Goal: Information Seeking & Learning: Understand process/instructions

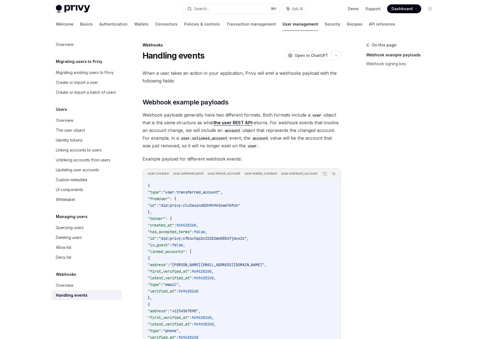
scroll to position [113, 0]
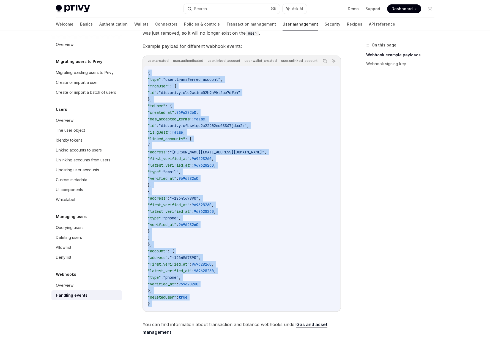
click at [212, 175] on code "{ "type" : "user.transferred_account" , "fromUser" : { "id" : "did:privy:clu2ws…" at bounding box center [242, 189] width 188 height 238
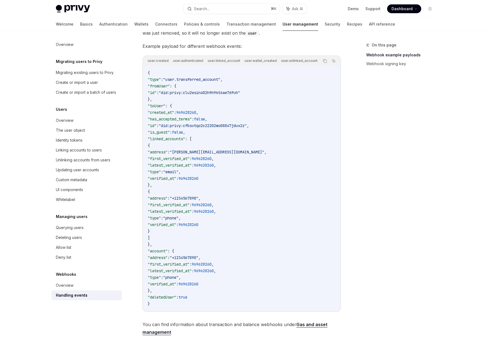
drag, startPoint x: 199, startPoint y: 188, endPoint x: 159, endPoint y: 146, distance: 58.0
click at [159, 146] on code "{ "type" : "user.transferred_account" , "fromUser" : { "id" : "did:privy:clu2ws…" at bounding box center [242, 189] width 188 height 238
click at [150, 146] on span "{" at bounding box center [149, 145] width 2 height 5
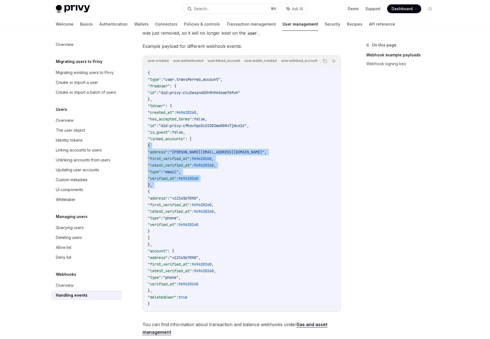
drag, startPoint x: 159, startPoint y: 146, endPoint x: 174, endPoint y: 185, distance: 41.0
click at [174, 185] on code "{ "type" : "user.transferred_account" , "fromUser" : { "id" : "did:privy:clu2ws…" at bounding box center [242, 189] width 188 height 238
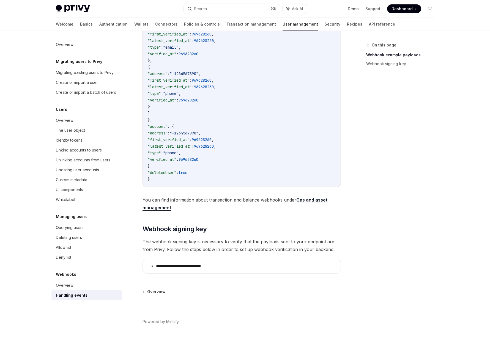
scroll to position [256, 0]
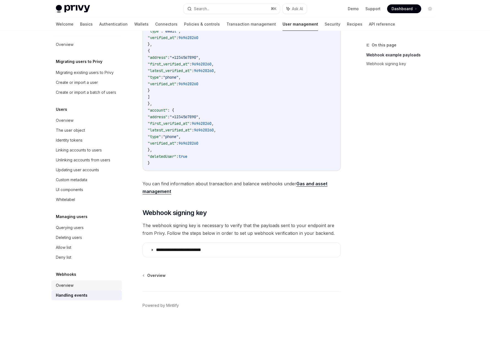
click at [77, 286] on div "Overview" at bounding box center [87, 285] width 63 height 7
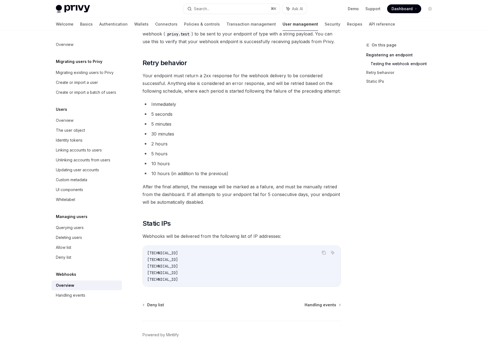
scroll to position [583, 0]
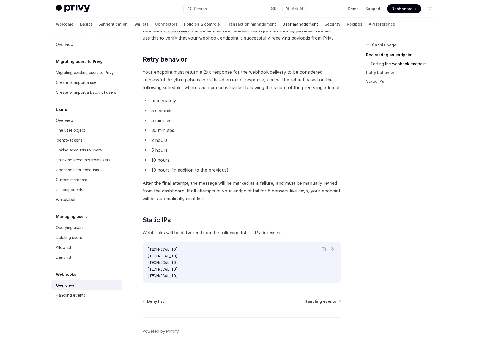
click at [227, 275] on code "[TECHNICAL_ID] [TECHNICAL_ID] [TECHNICAL_ID] [TECHNICAL_ID] [TECHNICAL_ID]" at bounding box center [241, 262] width 189 height 33
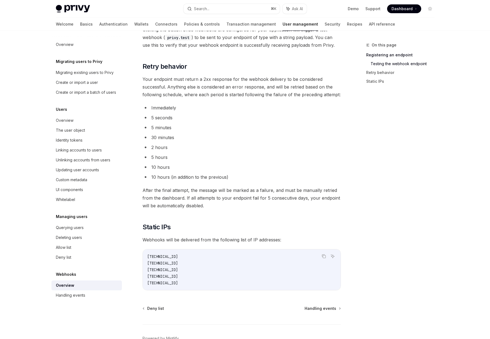
scroll to position [582, 0]
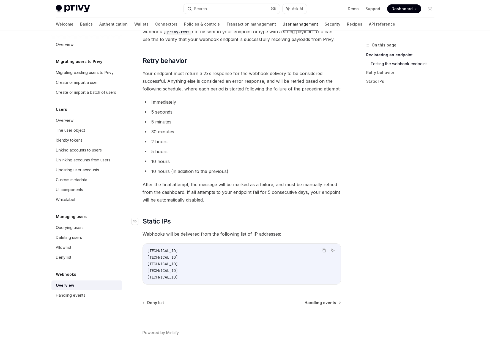
click at [242, 223] on h2 "​ Static IPs" at bounding box center [241, 221] width 198 height 9
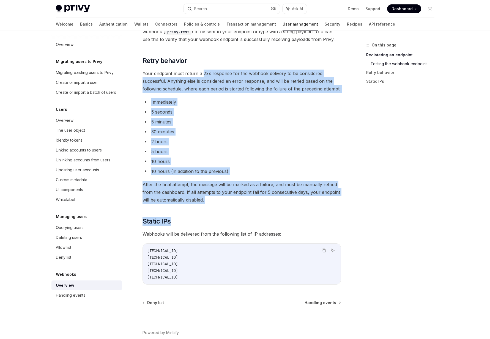
drag, startPoint x: 252, startPoint y: 218, endPoint x: 202, endPoint y: 73, distance: 153.5
click at [202, 73] on span "Your endpoint must return a 2xx response for the webhook delivery to be conside…" at bounding box center [241, 81] width 198 height 23
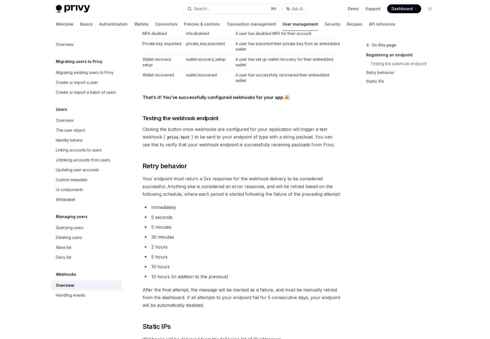
scroll to position [473, 0]
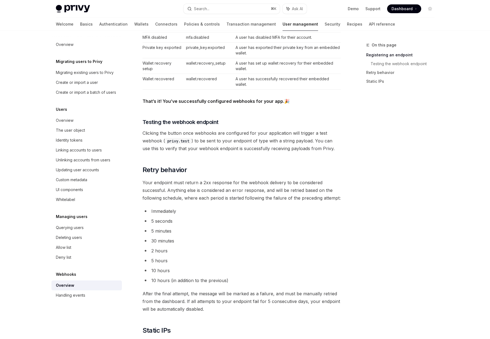
drag, startPoint x: 200, startPoint y: 129, endPoint x: 210, endPoint y: 151, distance: 23.5
click at [210, 151] on span "Clicking the button once webhooks are configured for your application will trig…" at bounding box center [241, 140] width 198 height 23
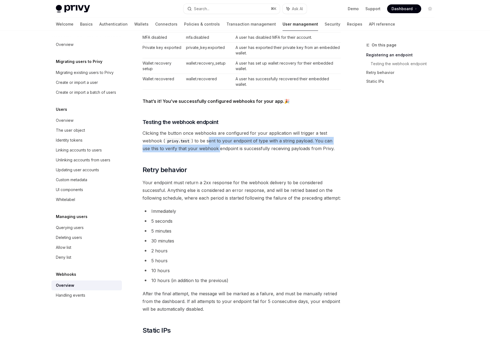
drag, startPoint x: 210, startPoint y: 151, endPoint x: 208, endPoint y: 139, distance: 12.3
click at [208, 139] on span "Clicking the button once webhooks are configured for your application will trig…" at bounding box center [241, 140] width 198 height 23
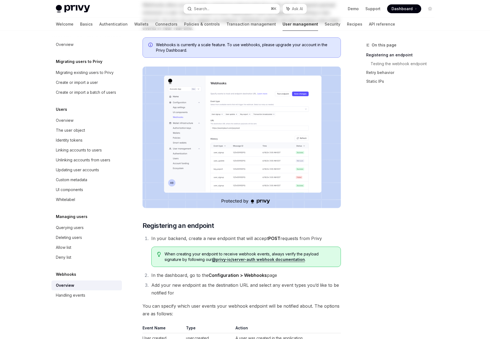
scroll to position [0, 0]
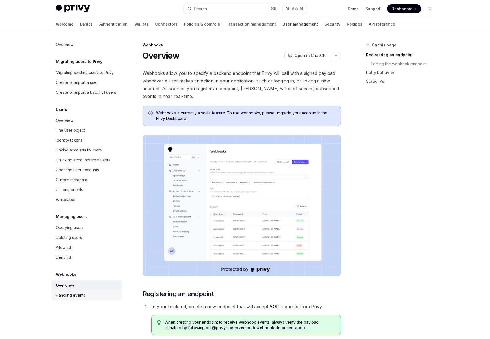
click at [68, 297] on div "Handling events" at bounding box center [70, 295] width 29 height 7
type textarea "*"
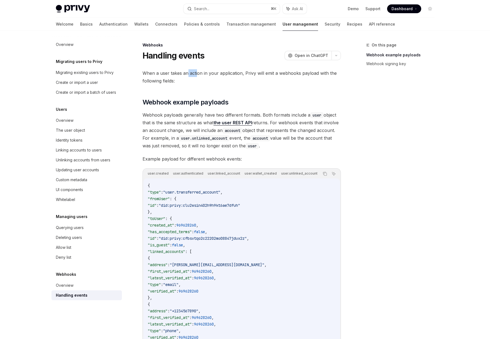
drag, startPoint x: 196, startPoint y: 73, endPoint x: 186, endPoint y: 71, distance: 10.7
click at [186, 71] on span "When a user takes an action in your application, Privy will emit a webhooks pay…" at bounding box center [241, 76] width 198 height 15
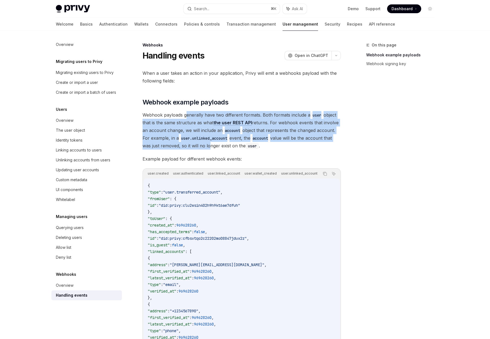
drag, startPoint x: 187, startPoint y: 112, endPoint x: 207, endPoint y: 147, distance: 40.2
click at [207, 147] on span "Webhook payloads generally have two different formats. Both formats include a u…" at bounding box center [241, 130] width 198 height 39
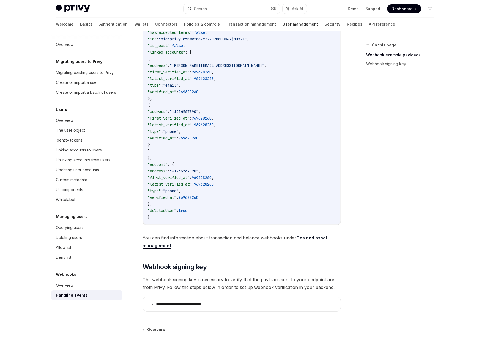
scroll to position [225, 0]
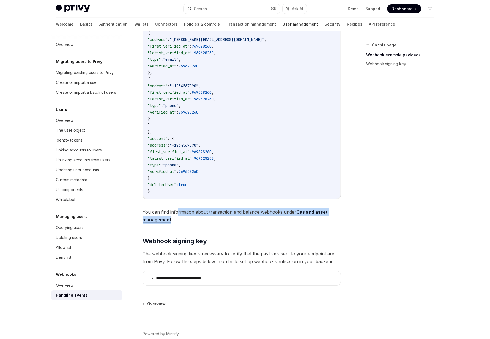
drag, startPoint x: 251, startPoint y: 223, endPoint x: 178, endPoint y: 216, distance: 73.6
click at [178, 216] on span "You can find information about transaction and balance webhooks under Gas and a…" at bounding box center [241, 215] width 198 height 15
drag, startPoint x: 178, startPoint y: 216, endPoint x: 188, endPoint y: 227, distance: 15.6
click at [188, 227] on div "When a user takes an action in your application, Privy will emit a webhooks pay…" at bounding box center [241, 65] width 198 height 442
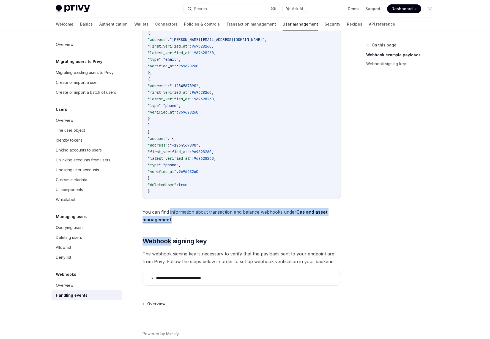
click at [188, 227] on div "When a user takes an action in your application, Privy will emit a webhooks pay…" at bounding box center [241, 65] width 198 height 442
drag, startPoint x: 197, startPoint y: 223, endPoint x: 185, endPoint y: 203, distance: 23.3
click at [185, 203] on div "When a user takes an action in your application, Privy will emit a webhooks pay…" at bounding box center [241, 65] width 198 height 442
click at [178, 217] on span "You can find information about transaction and balance webhooks under Gas and a…" at bounding box center [241, 215] width 198 height 15
drag, startPoint x: 178, startPoint y: 217, endPoint x: 184, endPoint y: 230, distance: 14.1
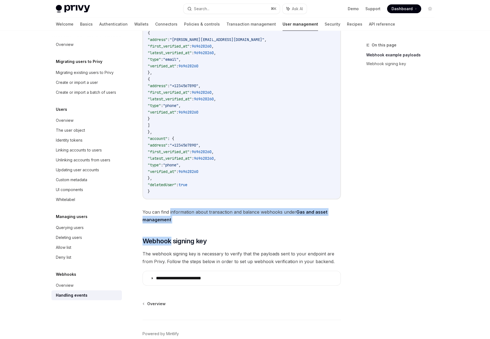
click at [184, 230] on div "When a user takes an action in your application, Privy will emit a webhooks pay…" at bounding box center [241, 65] width 198 height 442
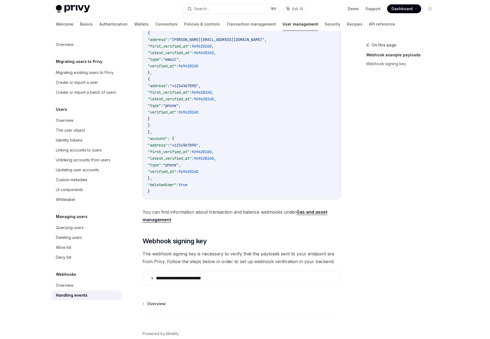
click at [172, 264] on span "The webhook signing key is necessary to verify that the payloads sent to your e…" at bounding box center [241, 257] width 198 height 15
click at [172, 268] on div "When a user takes an action in your application, Privy will emit a webhooks pay…" at bounding box center [241, 65] width 198 height 442
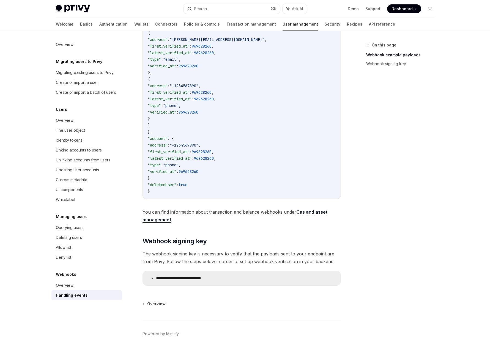
click at [172, 281] on p "**********" at bounding box center [186, 279] width 61 height 6
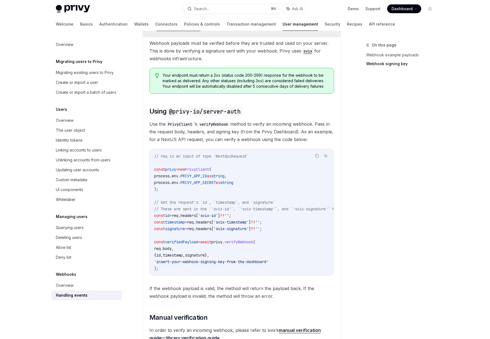
scroll to position [500, 0]
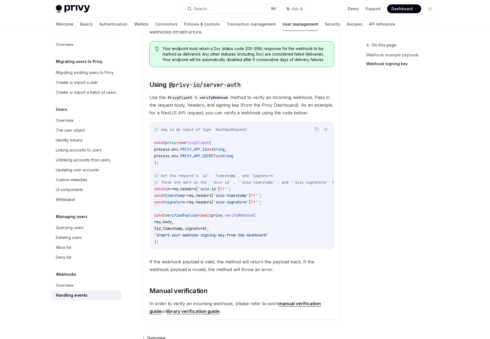
click at [216, 191] on span "'svix-id'" at bounding box center [208, 188] width 20 height 5
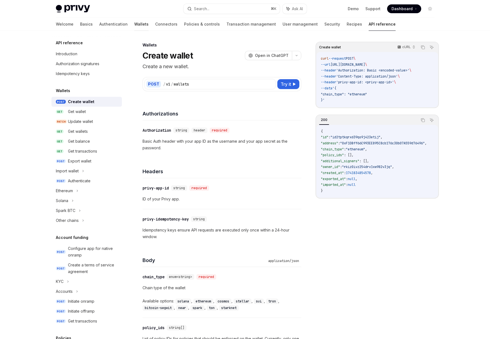
click at [134, 25] on link "Wallets" at bounding box center [141, 24] width 14 height 13
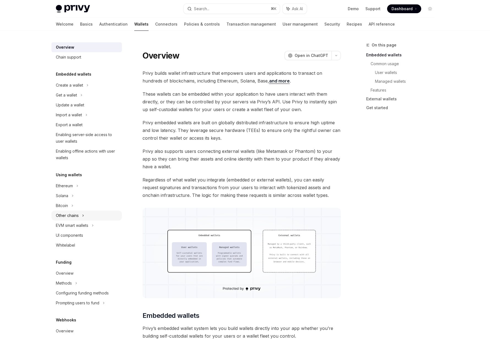
click at [63, 118] on div "Other chains" at bounding box center [69, 115] width 26 height 7
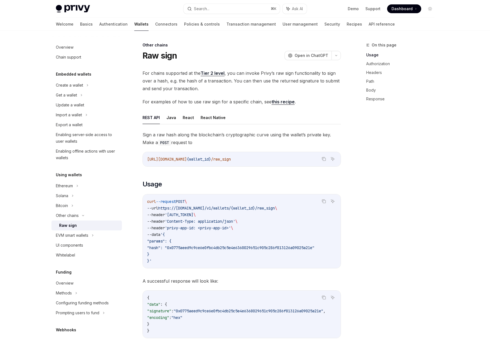
click at [65, 226] on div "Raw sign" at bounding box center [68, 225] width 18 height 7
type textarea "*"
